Goal: Check status

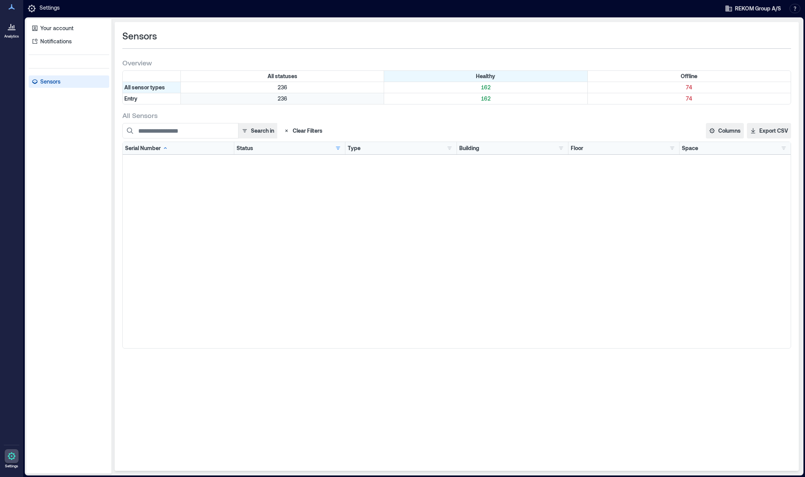
scroll to position [956, 0]
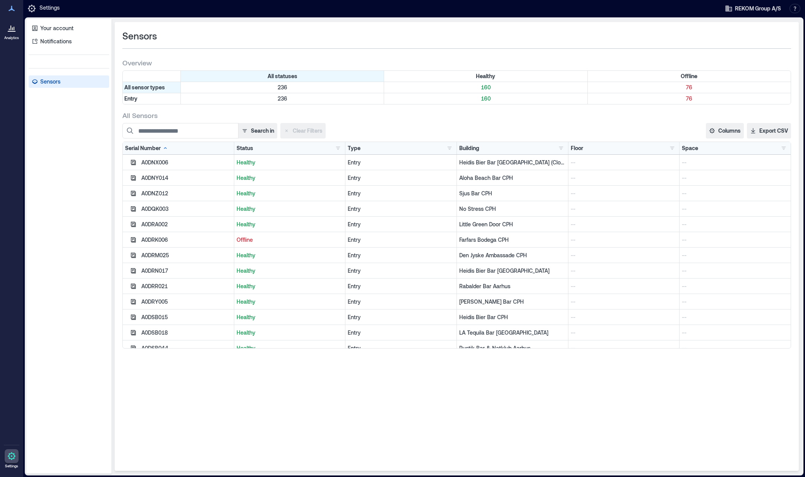
click at [264, 235] on div "Offline" at bounding box center [290, 239] width 112 height 15
click at [324, 240] on p "Offline" at bounding box center [290, 240] width 106 height 8
click at [252, 244] on div "Offline" at bounding box center [290, 239] width 112 height 15
click at [250, 242] on p "Offline" at bounding box center [290, 240] width 106 height 8
drag, startPoint x: 513, startPoint y: 240, endPoint x: 155, endPoint y: 239, distance: 357.8
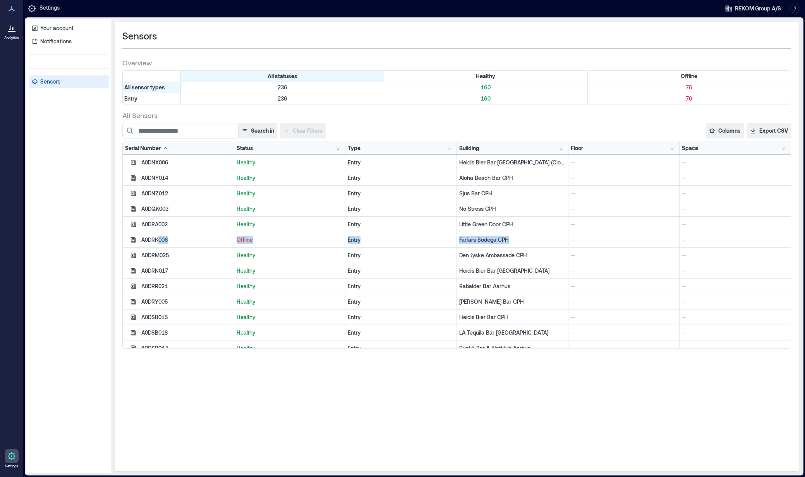
click at [155, 239] on div "A0DRK006 Offline Entry Farfars Bodega CPH -- --" at bounding box center [457, 239] width 668 height 15
